Goal: Register for event/course

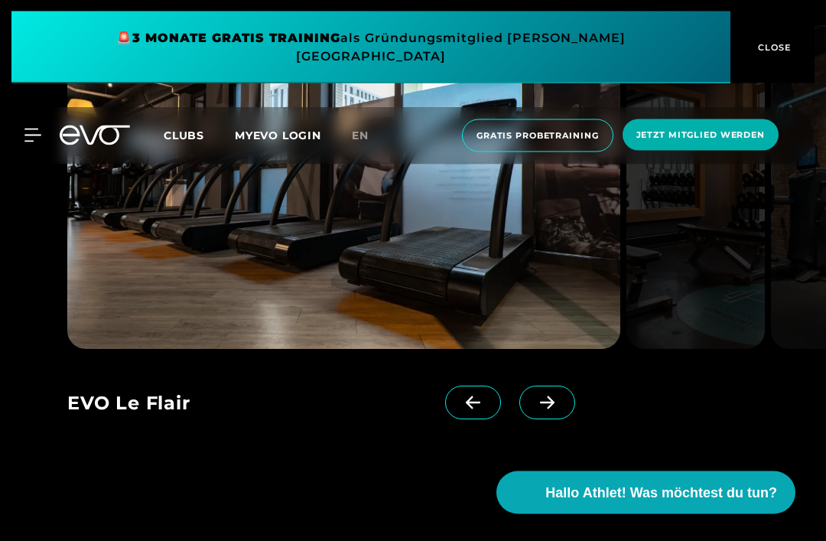
scroll to position [1253, 0]
click at [547, 409] on icon at bounding box center [547, 403] width 27 height 14
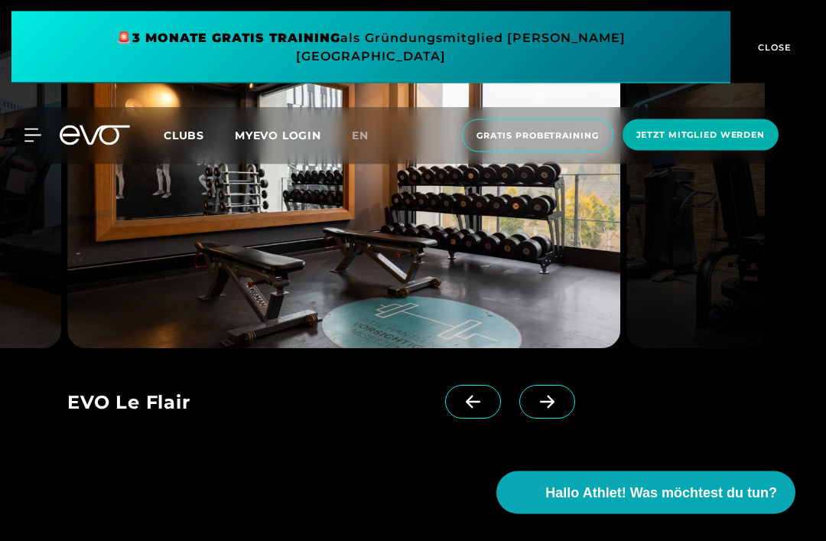
scroll to position [1254, 0]
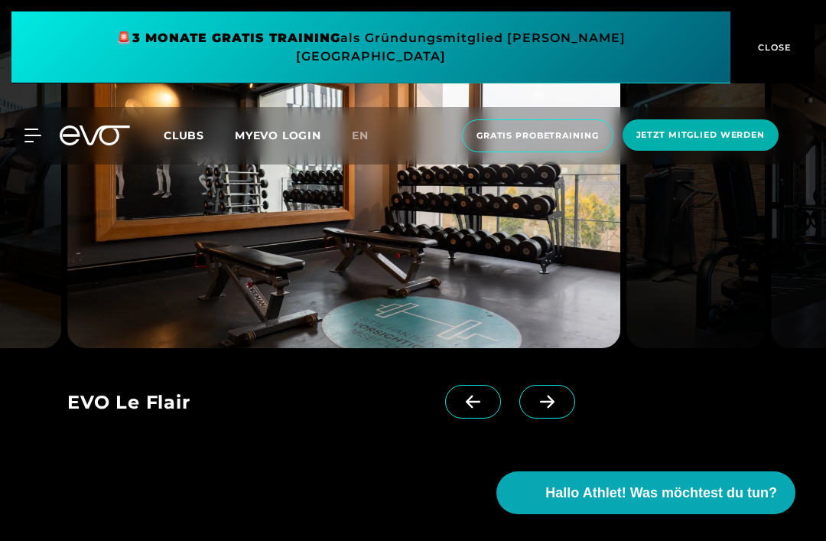
click at [547, 418] on span at bounding box center [547, 402] width 56 height 34
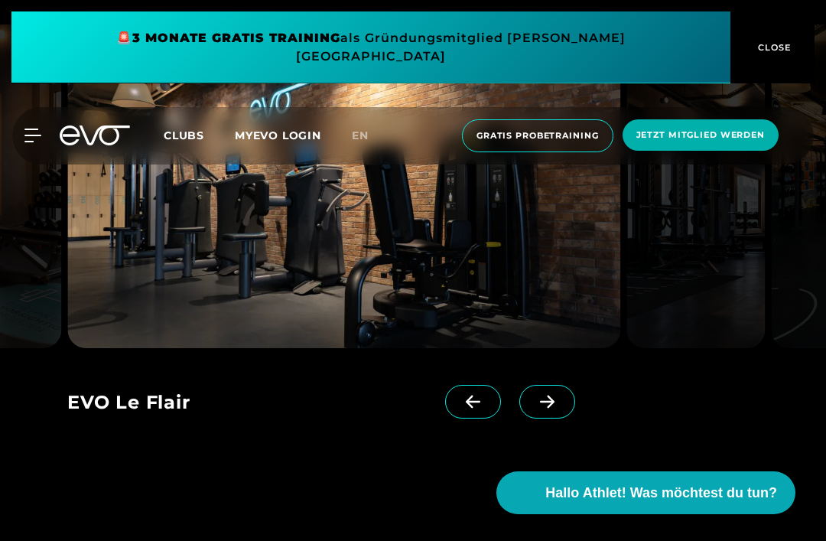
click at [542, 409] on icon at bounding box center [547, 402] width 27 height 14
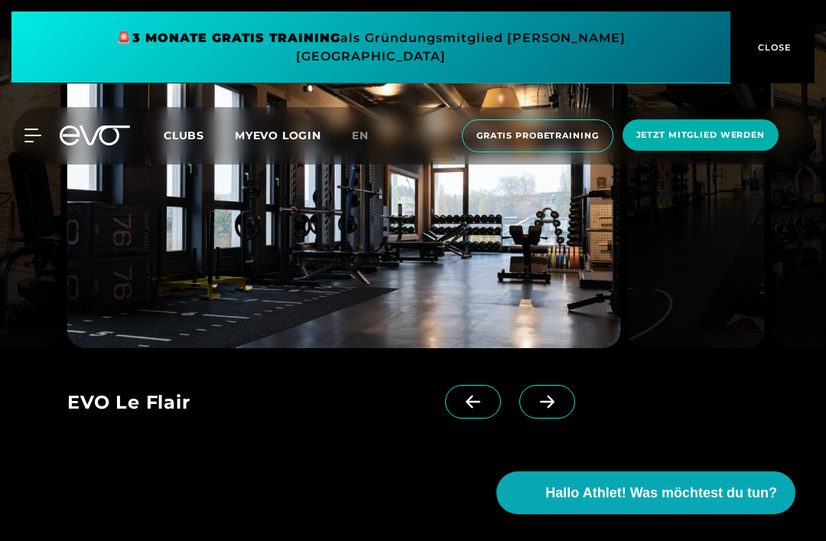
click at [36, 129] on icon at bounding box center [32, 135] width 16 height 12
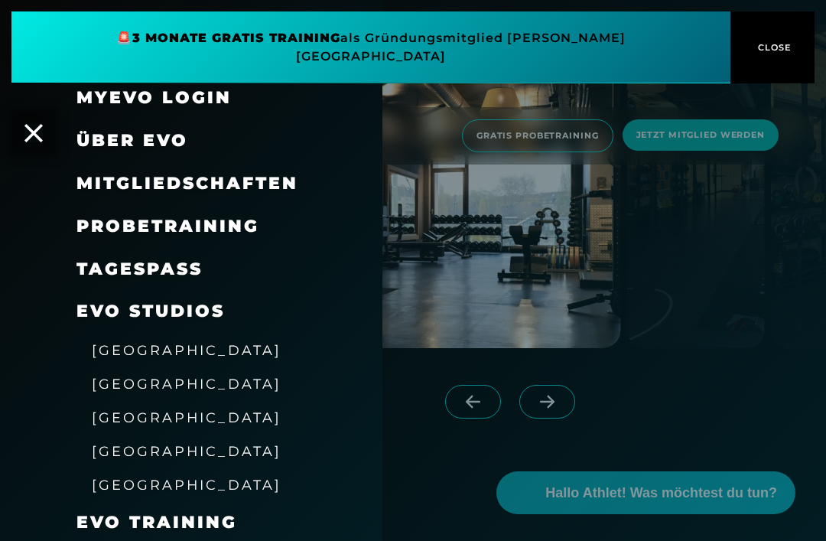
click at [112, 182] on span "Mitgliedschaften" at bounding box center [188, 183] width 222 height 21
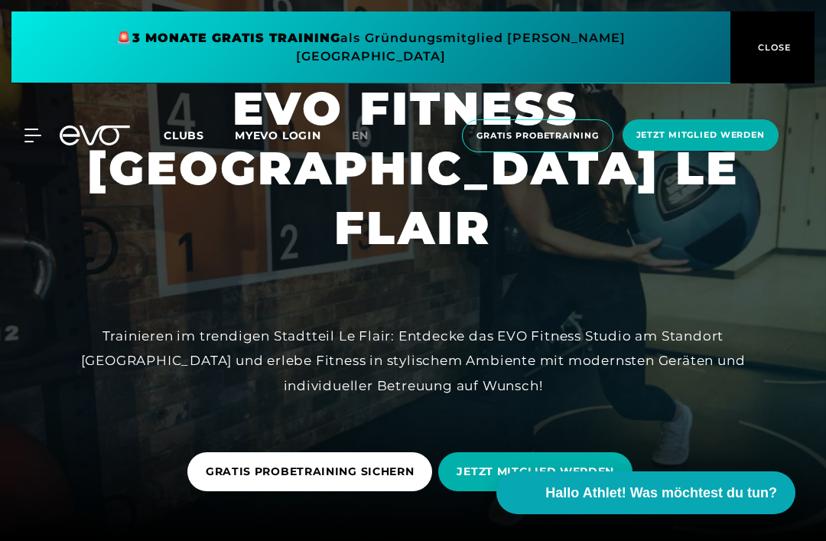
click at [547, 129] on span "Gratis Probetraining" at bounding box center [538, 135] width 122 height 13
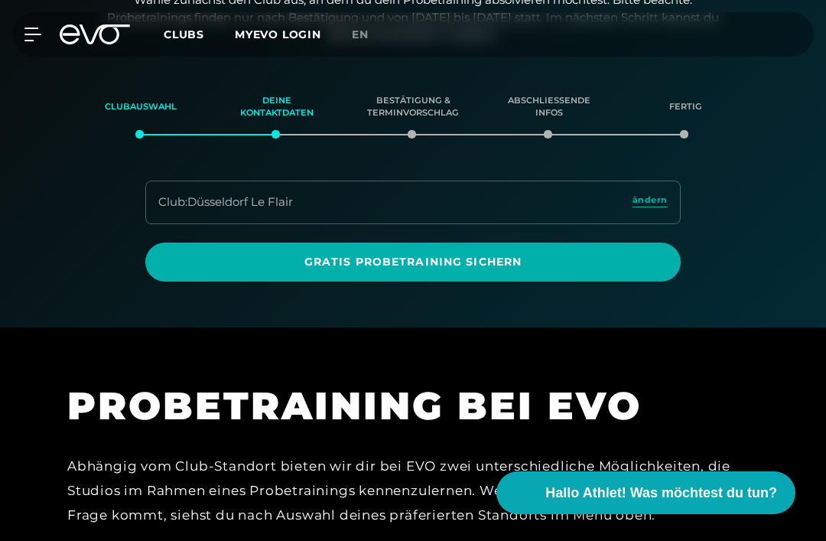
scroll to position [194, 0]
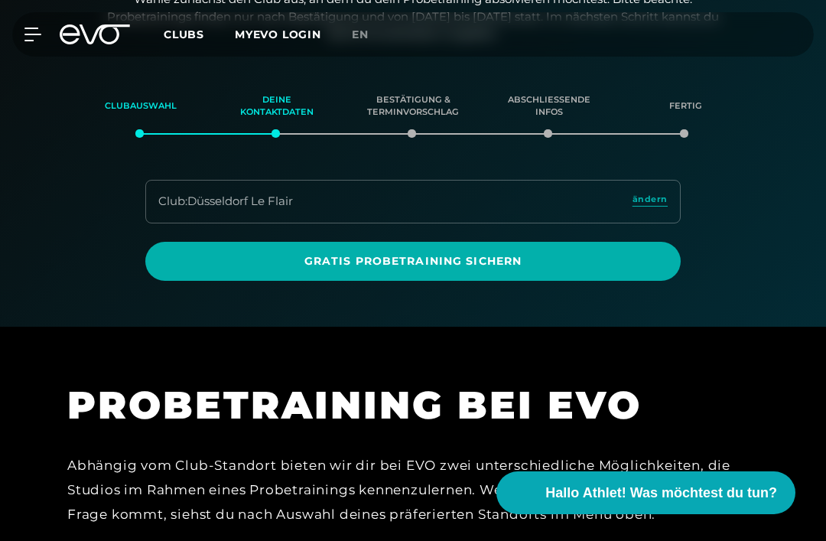
click at [572, 260] on span "Gratis Probetraining sichern" at bounding box center [413, 261] width 499 height 16
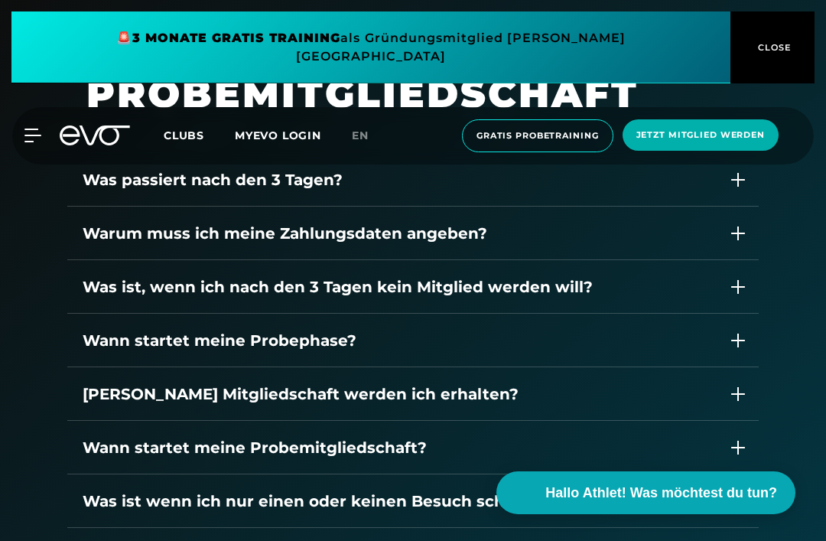
scroll to position [1978, 0]
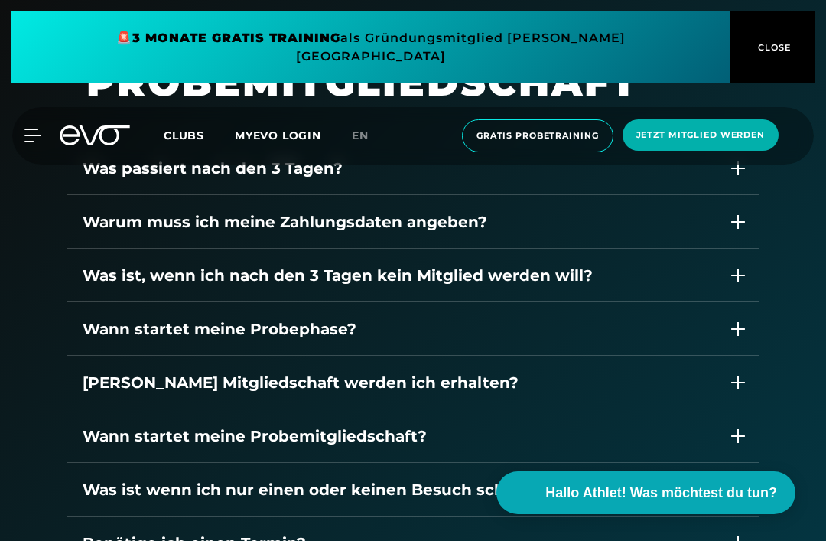
click at [740, 179] on icon at bounding box center [738, 168] width 21 height 21
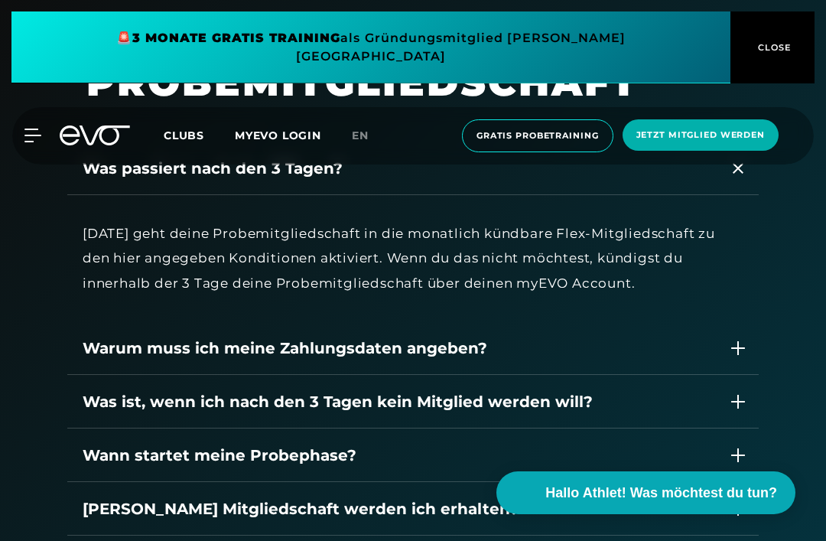
click at [731, 195] on div "Was passiert nach den 3 Tagen?" at bounding box center [413, 169] width 692 height 54
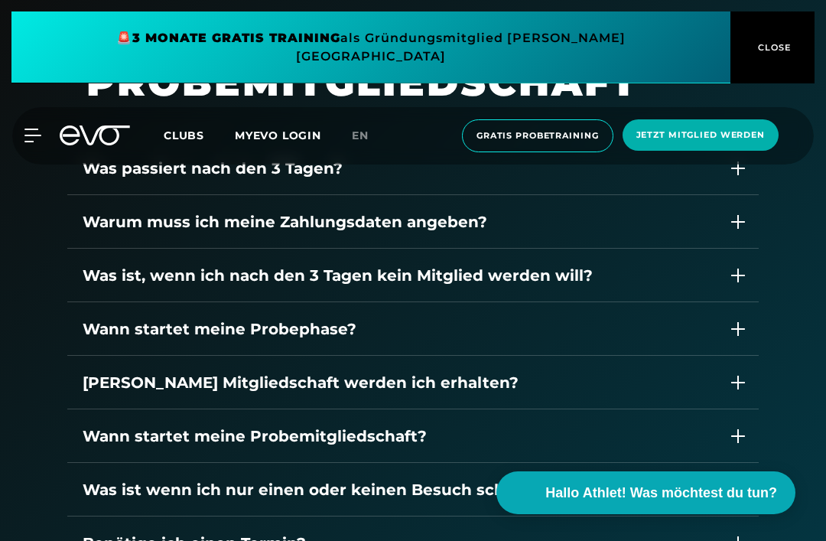
click at [731, 249] on div "Warum muss ich meine Zahlungsdaten angeben?" at bounding box center [413, 222] width 692 height 54
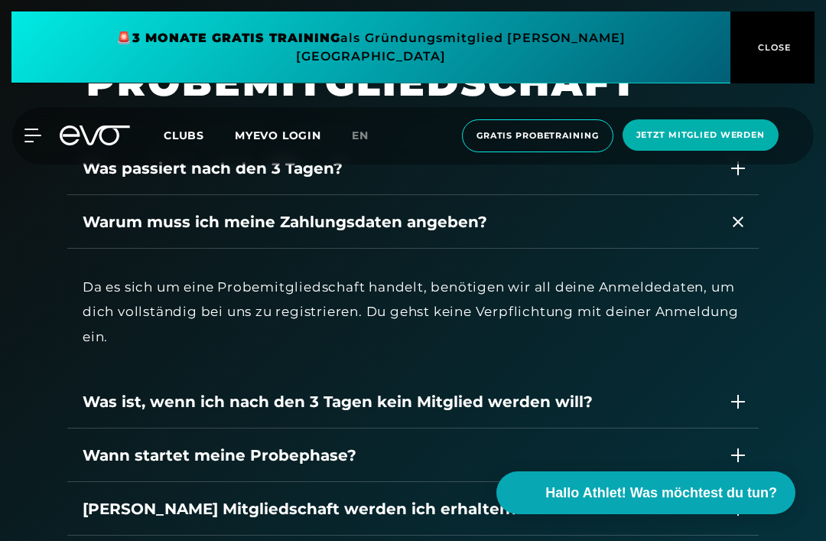
click at [737, 231] on icon at bounding box center [738, 222] width 11 height 18
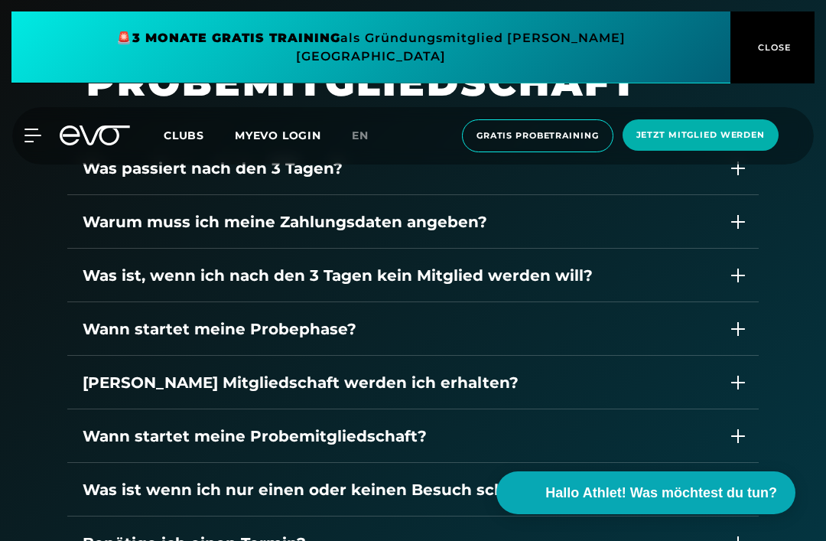
click at [747, 302] on div "Was ist, wenn ich nach den 3 Tagen kein Mitglied werden will?" at bounding box center [413, 276] width 692 height 54
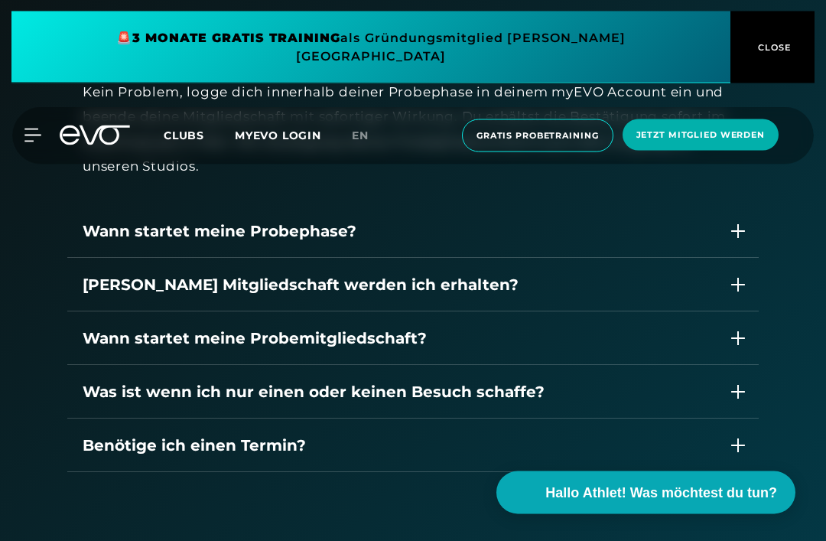
scroll to position [2228, 0]
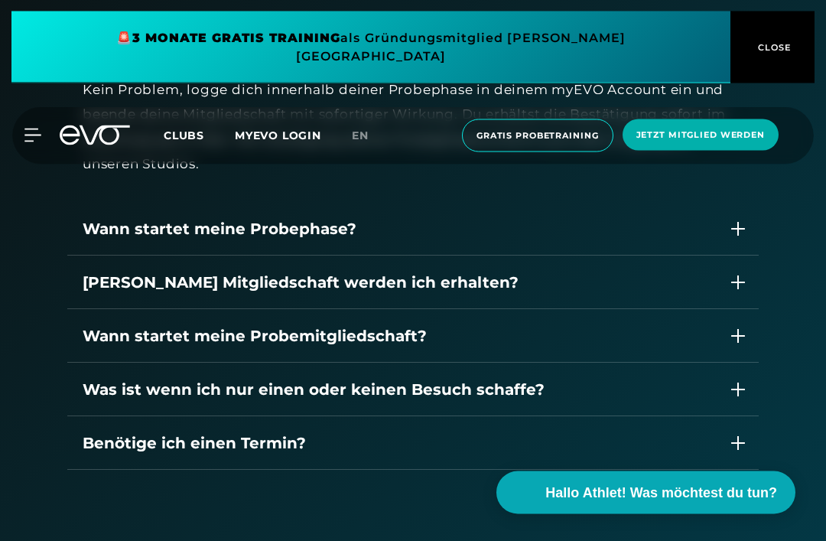
click at [745, 310] on div "[PERSON_NAME] Mitgliedschaft werden ich erhalten?" at bounding box center [413, 283] width 692 height 54
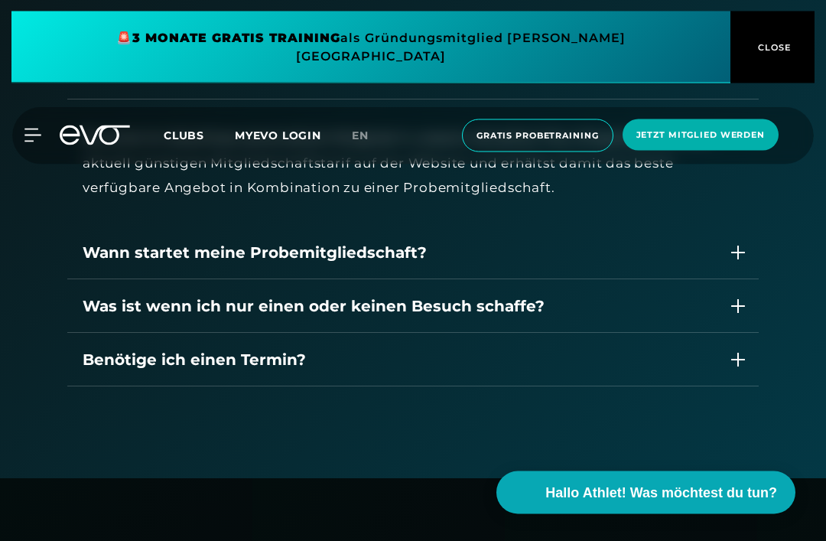
scroll to position [2466, 0]
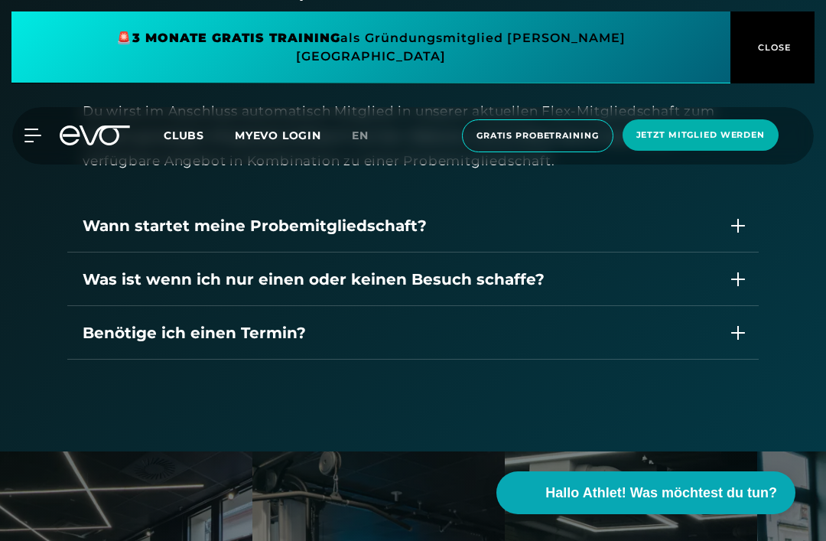
click at [741, 340] on icon at bounding box center [738, 332] width 15 height 15
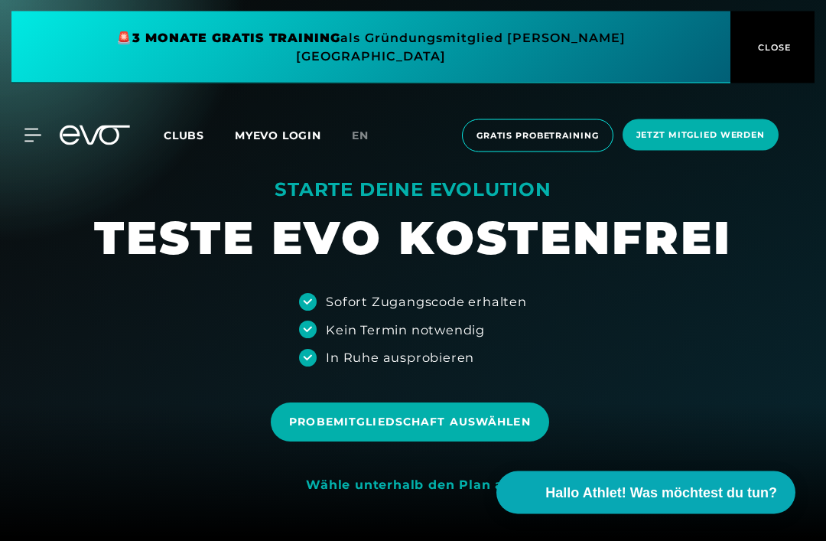
scroll to position [0, 0]
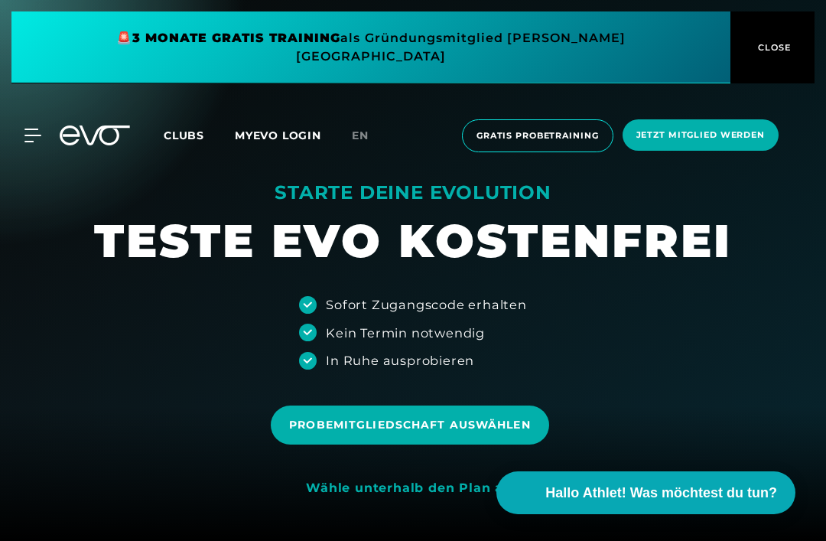
click at [529, 129] on span "Gratis Probetraining" at bounding box center [538, 135] width 122 height 13
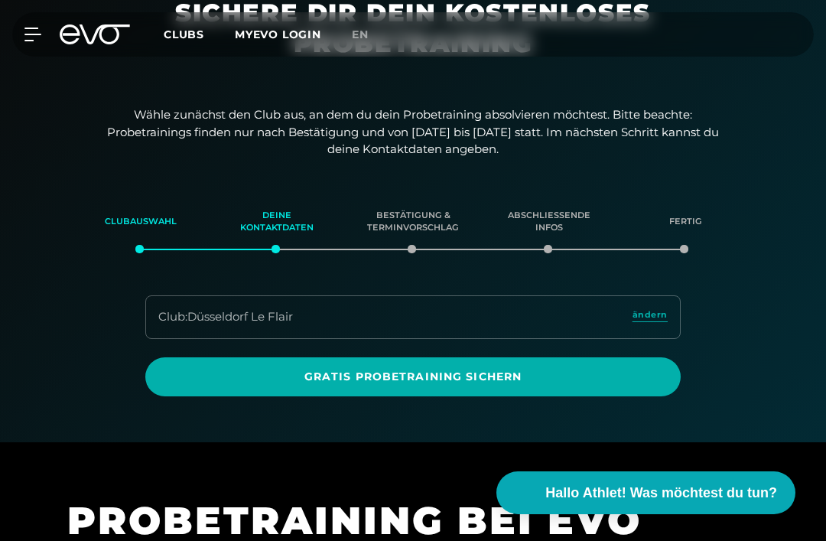
scroll to position [78, 0]
click at [508, 377] on span "Gratis Probetraining sichern" at bounding box center [413, 377] width 499 height 16
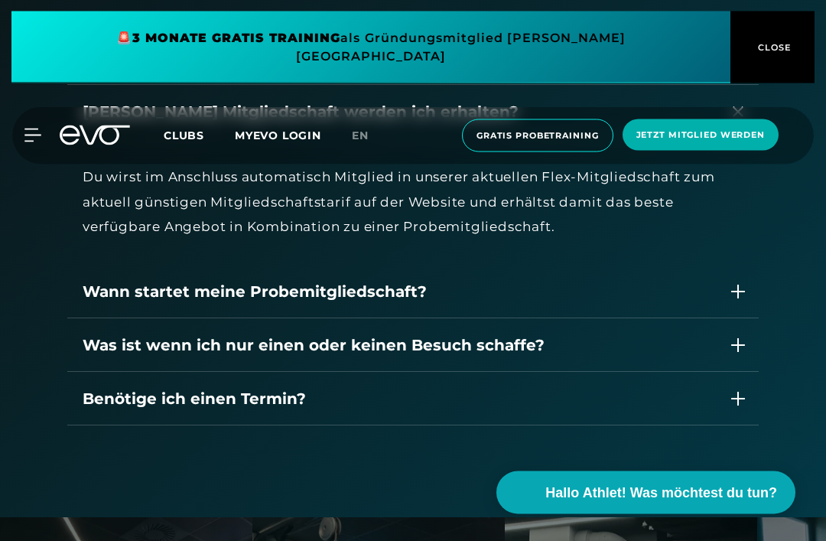
scroll to position [2372, 0]
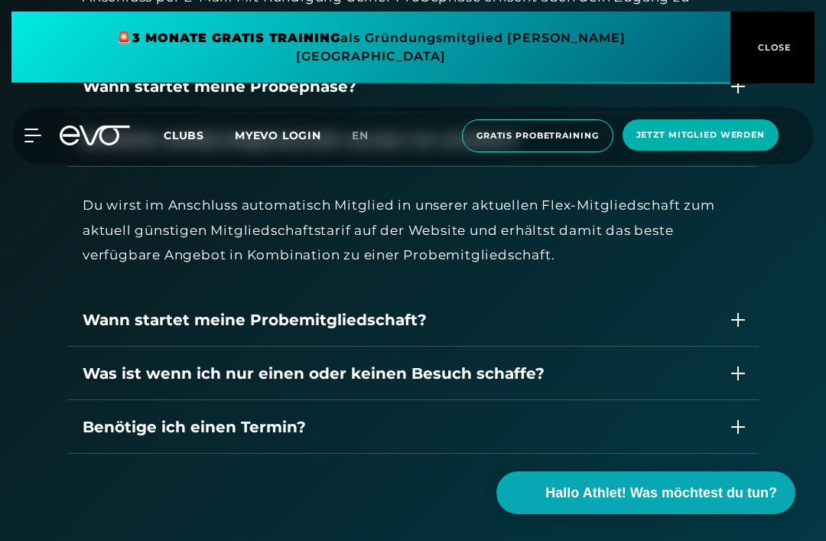
click at [776, 41] on span "CLOSE" at bounding box center [772, 48] width 37 height 14
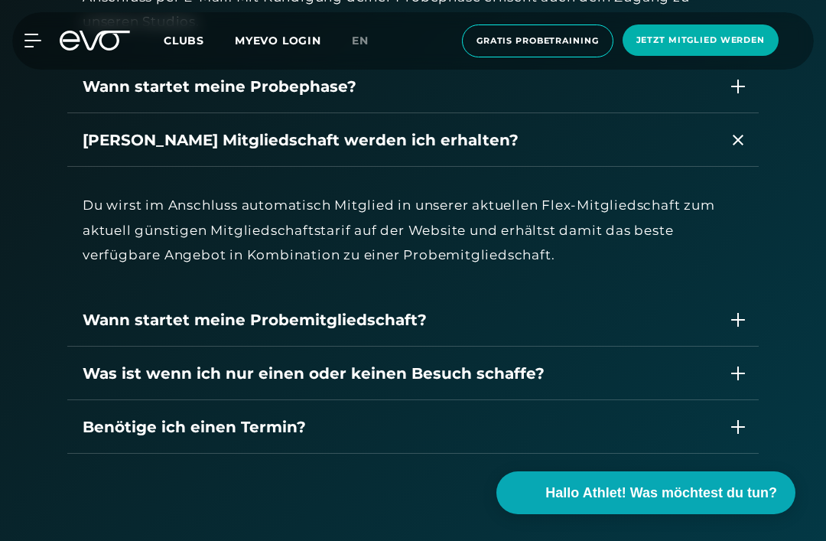
click at [519, 39] on span "Gratis Probetraining" at bounding box center [538, 40] width 122 height 13
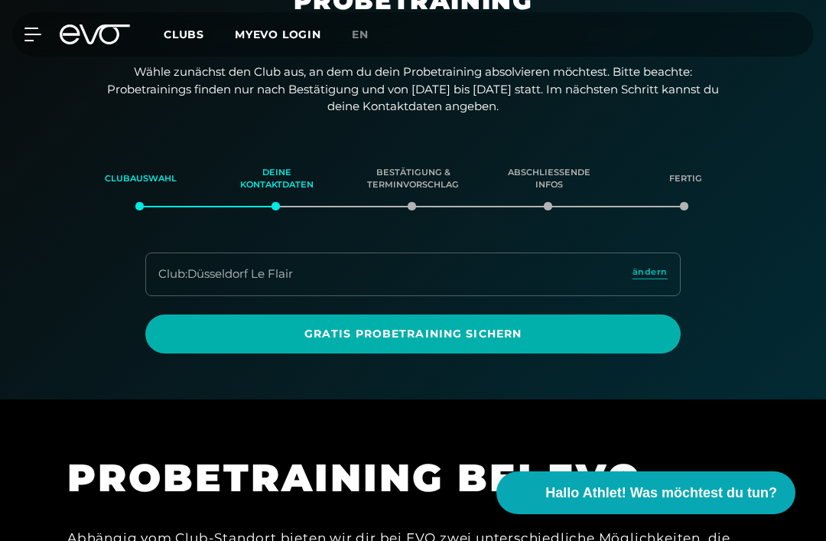
scroll to position [94, 0]
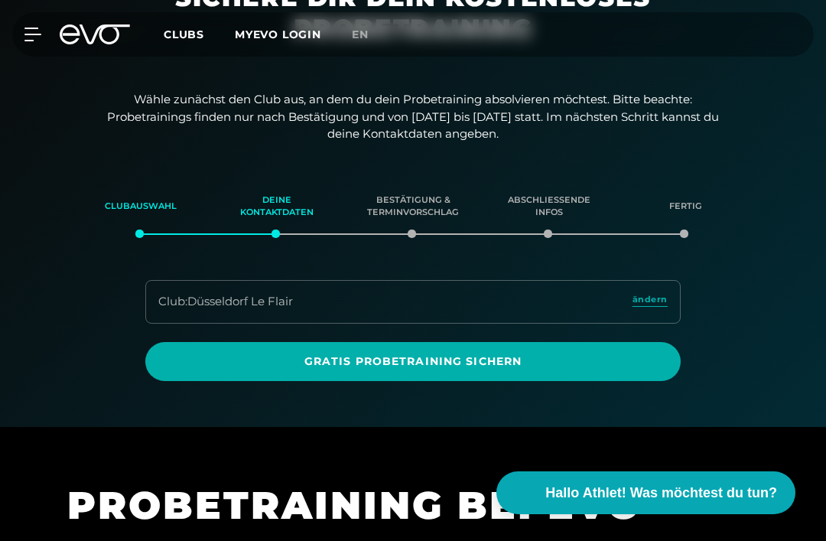
click at [656, 298] on span "ändern" at bounding box center [650, 299] width 35 height 13
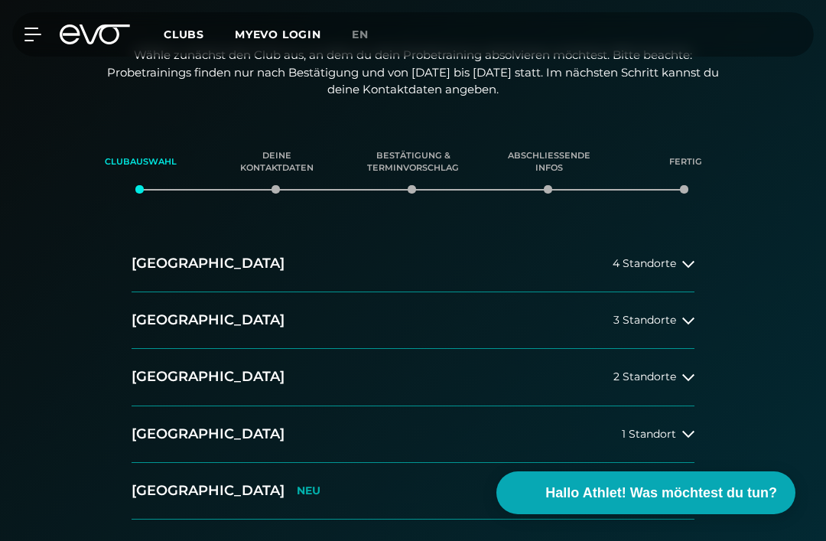
scroll to position [162, 0]
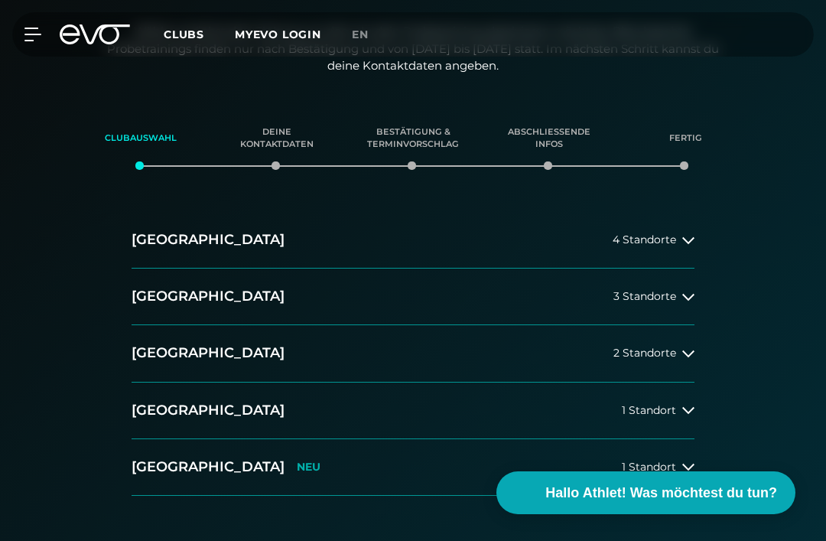
click at [676, 353] on div "2 Standorte" at bounding box center [654, 353] width 81 height 12
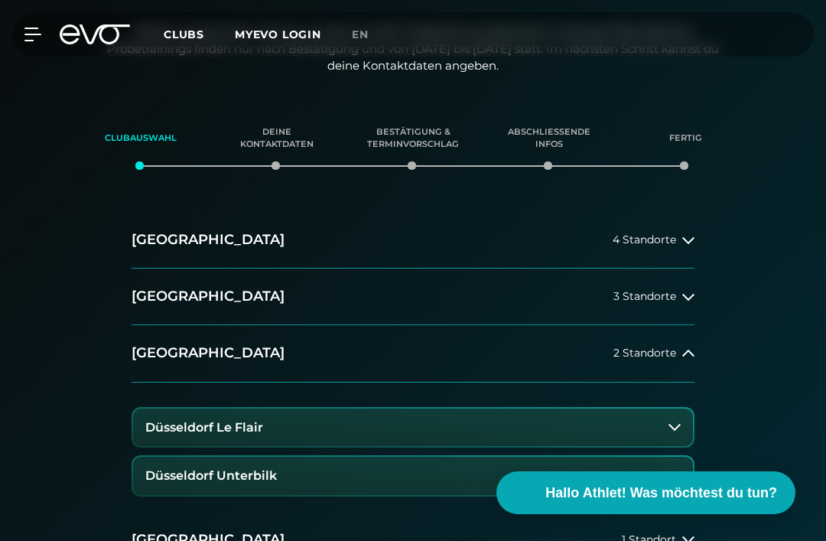
click at [665, 474] on button "Düsseldorf Unterbilk" at bounding box center [413, 476] width 560 height 38
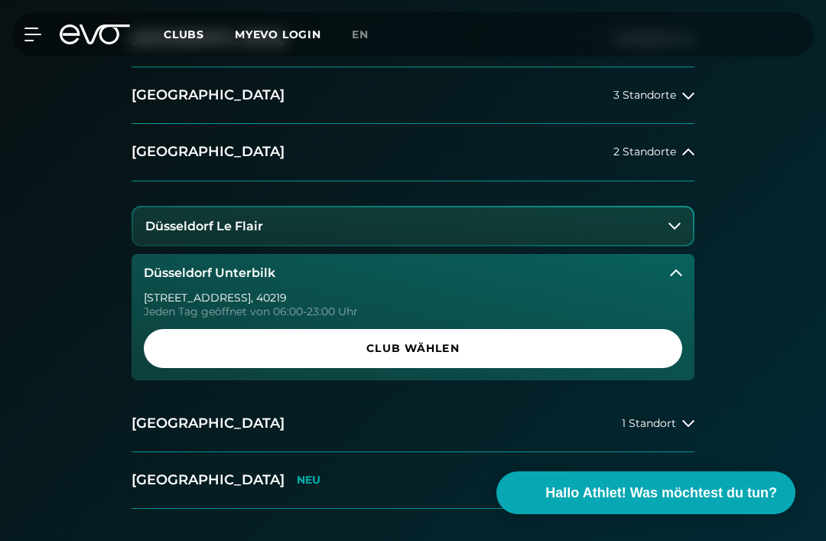
scroll to position [374, 0]
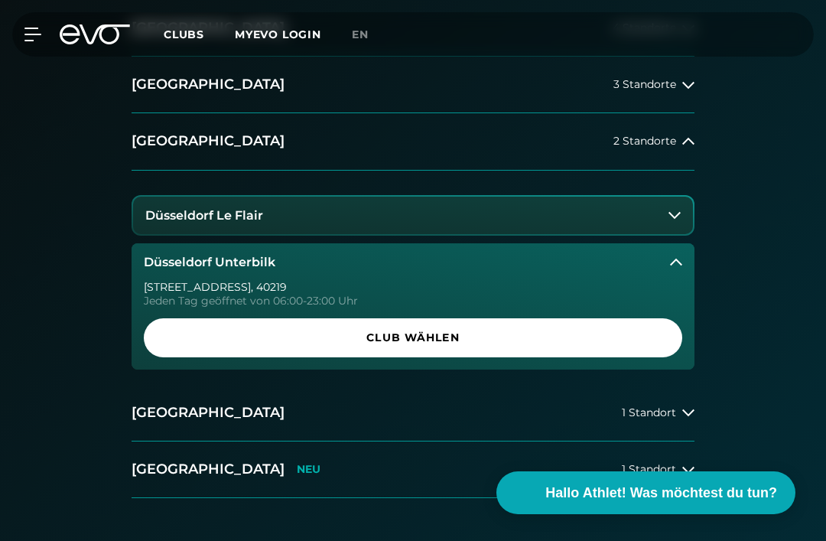
click at [611, 342] on span "Club wählen" at bounding box center [413, 337] width 539 height 39
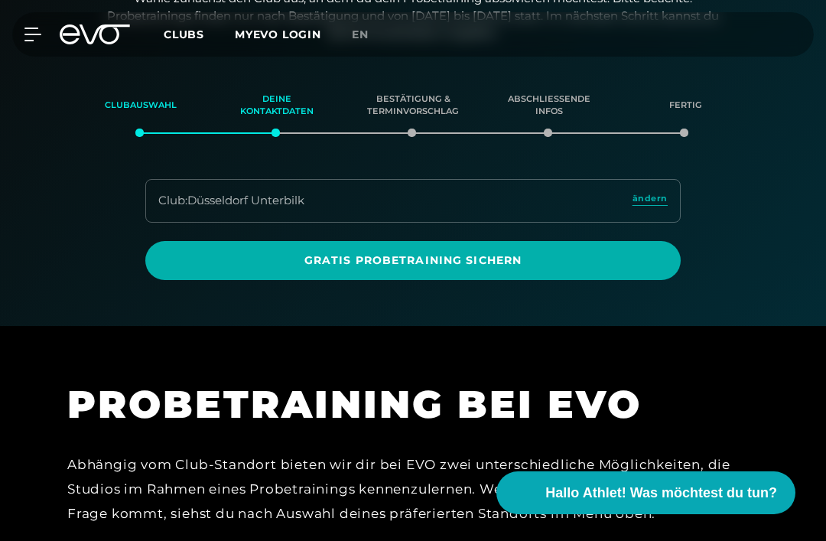
scroll to position [194, 0]
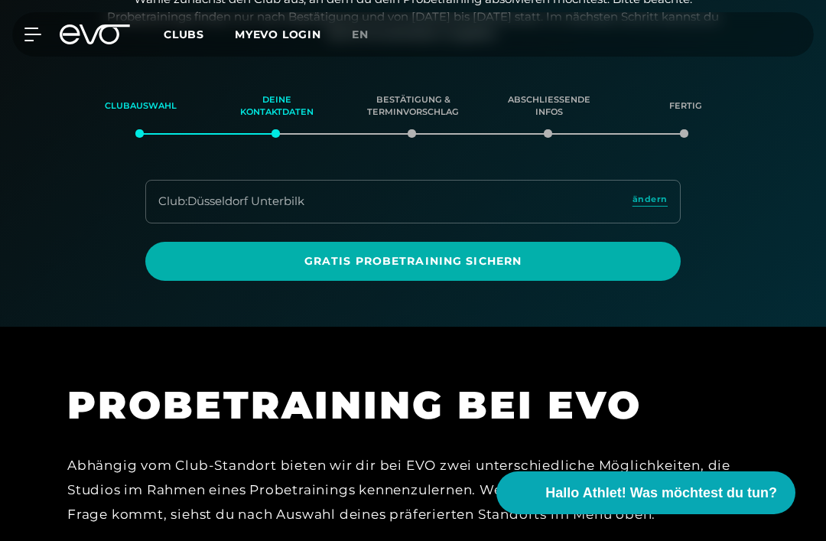
click at [449, 261] on span "Gratis Probetraining sichern" at bounding box center [413, 261] width 499 height 16
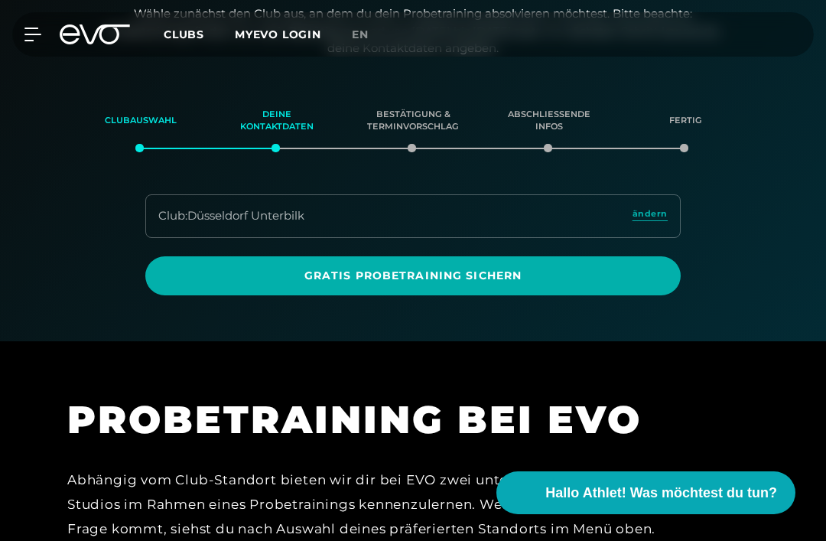
scroll to position [184, 0]
